Goal: Find specific page/section: Find specific page/section

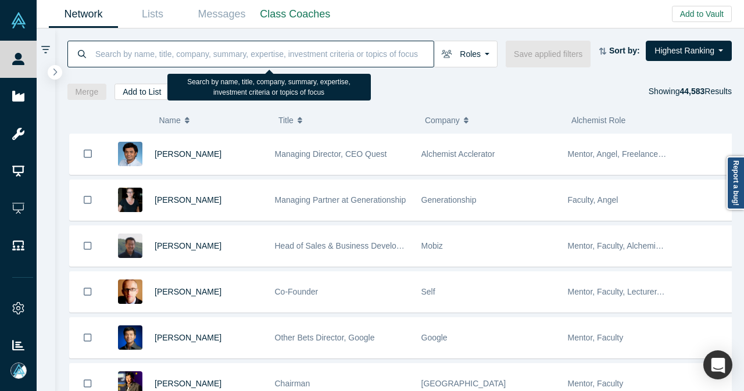
click at [287, 48] on input at bounding box center [263, 53] width 339 height 27
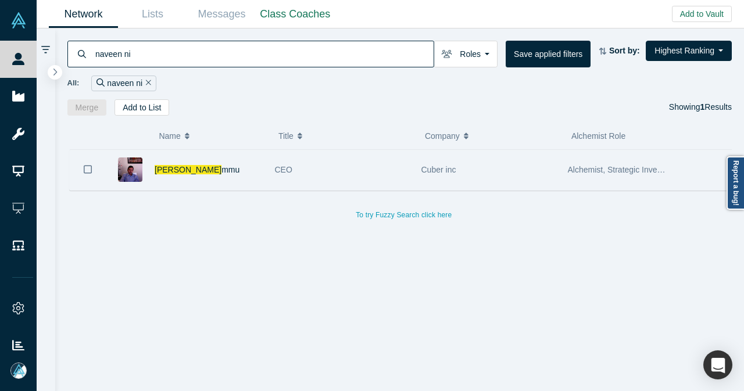
type input "naveen ni"
click at [259, 168] on div "Naveen Ni mmu" at bounding box center [209, 170] width 108 height 40
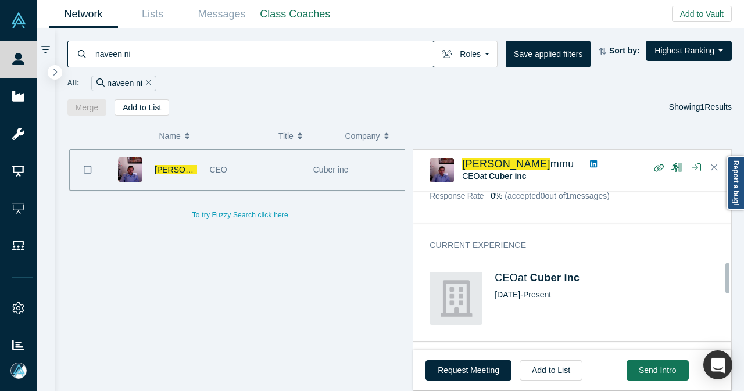
scroll to position [332, 0]
